Goal: Check status: Check status

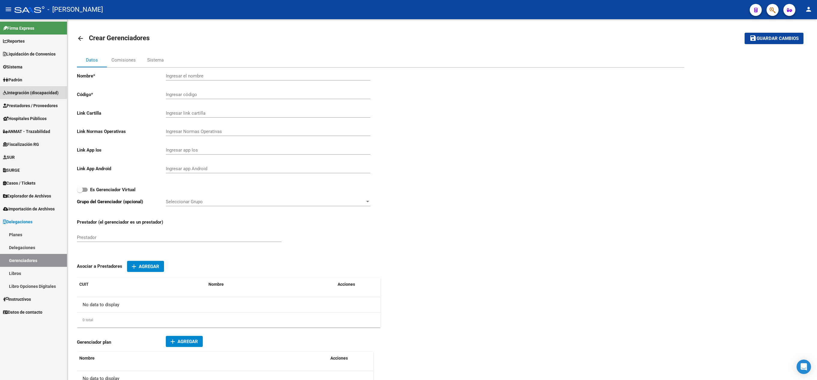
click at [30, 86] on link "Integración (discapacidad)" at bounding box center [33, 92] width 67 height 13
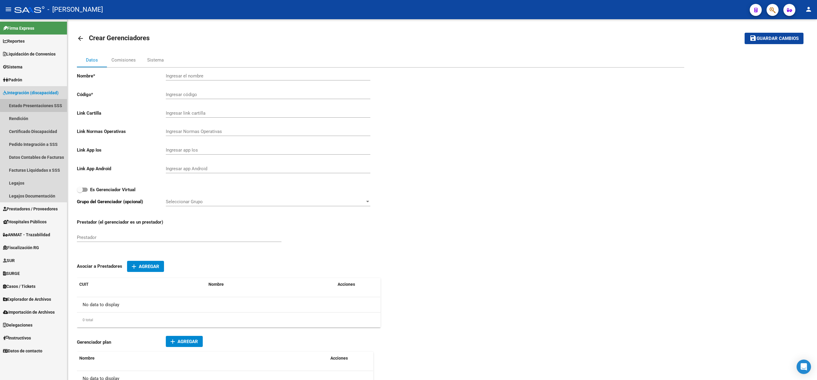
click at [45, 104] on link "Estado Presentaciones SSS" at bounding box center [33, 105] width 67 height 13
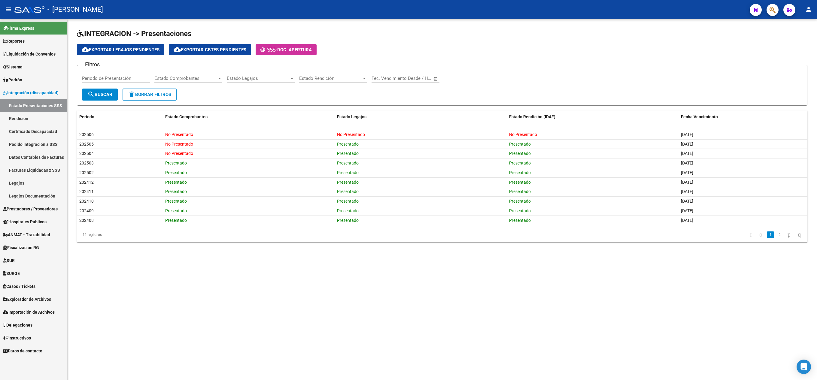
click at [22, 79] on span "Padrón" at bounding box center [12, 80] width 19 height 7
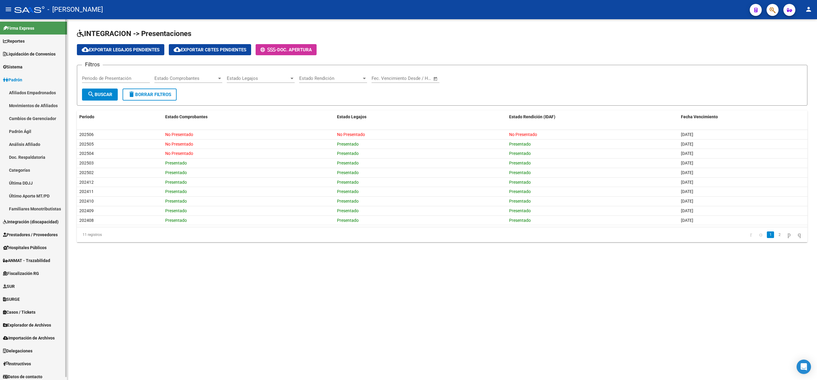
click at [47, 91] on link "Afiliados Empadronados" at bounding box center [33, 92] width 67 height 13
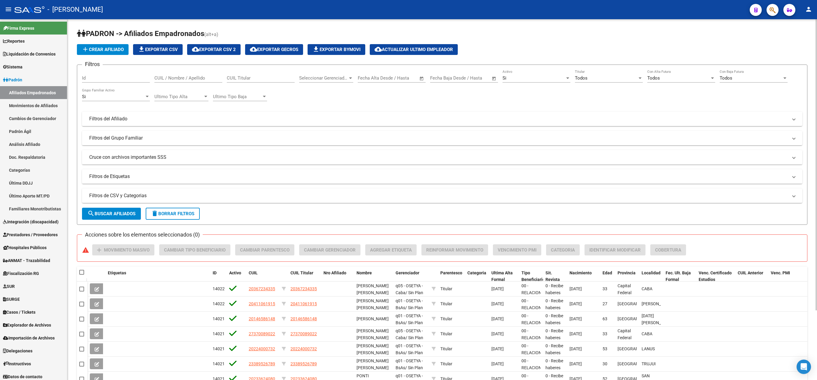
click at [772, 16] on mat-toolbar "menu - osetya person" at bounding box center [408, 9] width 817 height 19
click at [772, 13] on icon "button" at bounding box center [772, 10] width 6 height 7
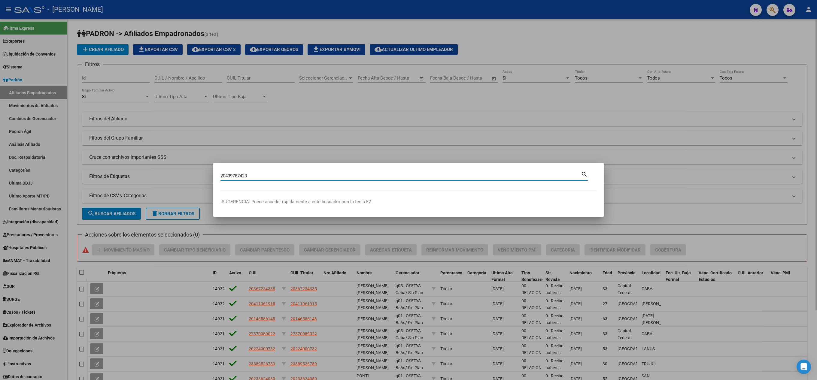
type input "20439787423"
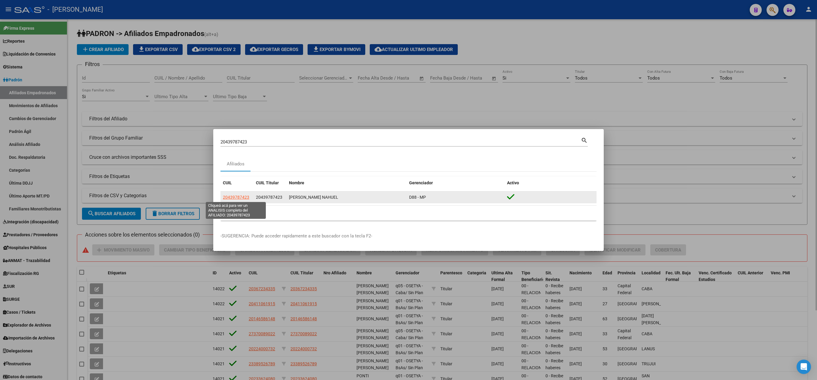
click at [244, 196] on span "20439787423" at bounding box center [236, 197] width 26 height 5
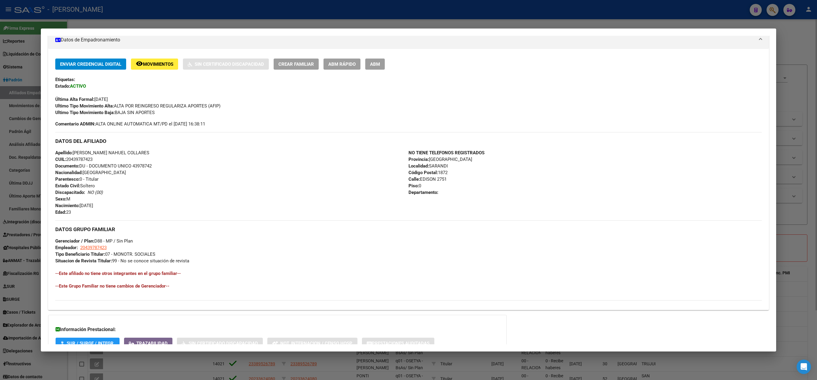
scroll to position [156, 0]
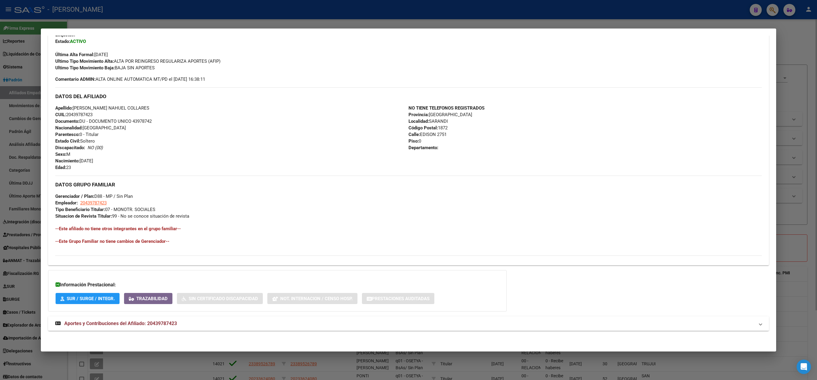
click at [236, 322] on mat-panel-title "Aportes y Contribuciones del Afiliado: 20439787423" at bounding box center [404, 323] width 699 height 7
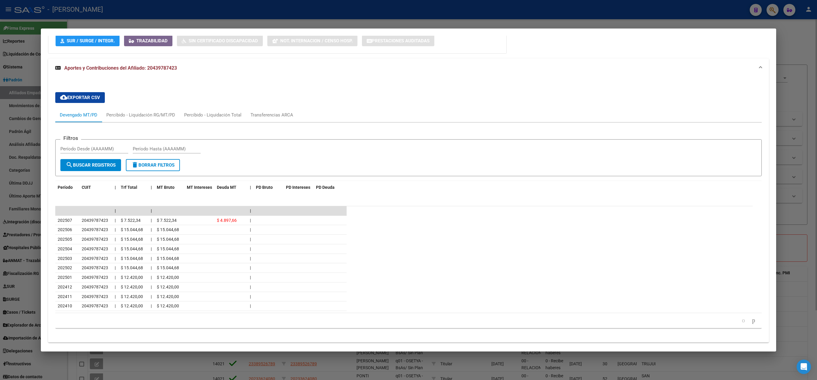
scroll to position [430, 0]
